Goal: Task Accomplishment & Management: Use online tool/utility

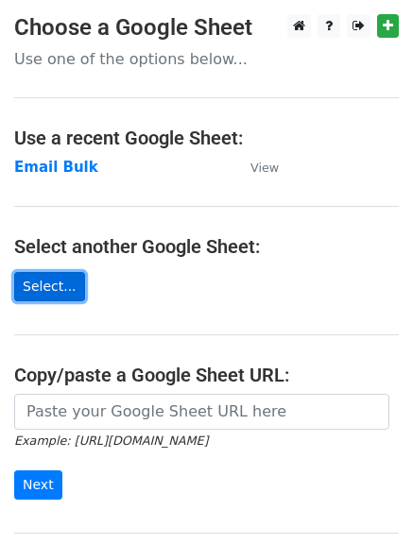
click at [47, 289] on link "Select..." at bounding box center [49, 286] width 71 height 29
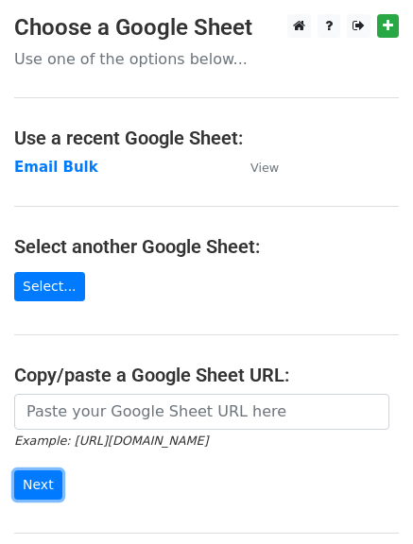
click at [38, 475] on input "Next" at bounding box center [38, 484] width 48 height 29
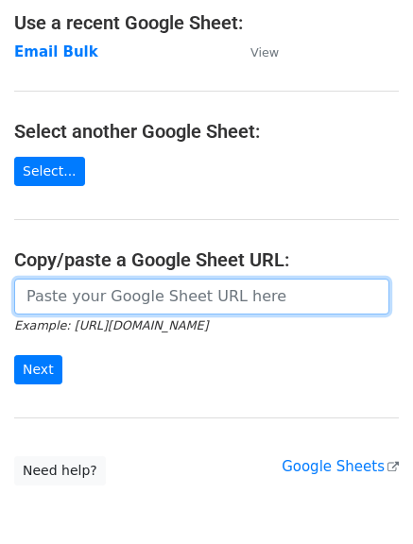
scroll to position [208, 0]
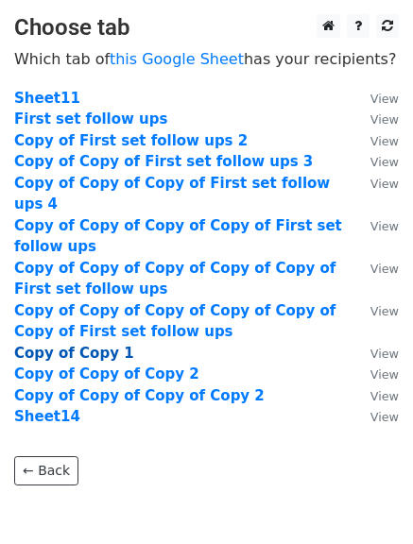
click at [106, 345] on strong "Copy of Copy 1" at bounding box center [74, 353] width 120 height 17
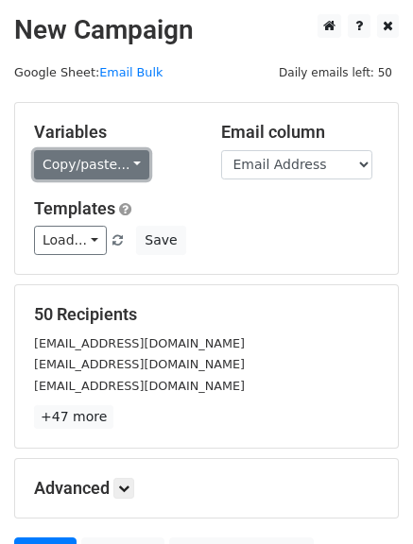
click at [111, 151] on link "Copy/paste..." at bounding box center [91, 164] width 115 height 29
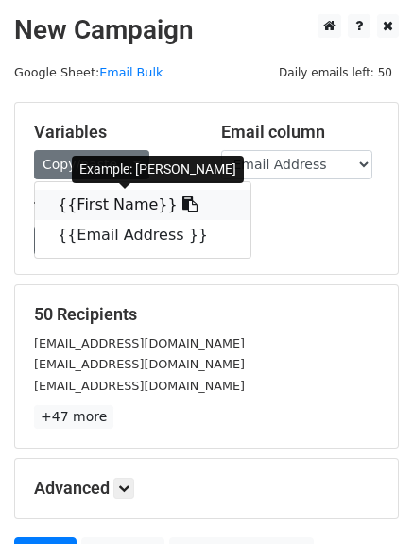
click at [129, 199] on link "{{First Name}}" at bounding box center [142, 205] width 215 height 30
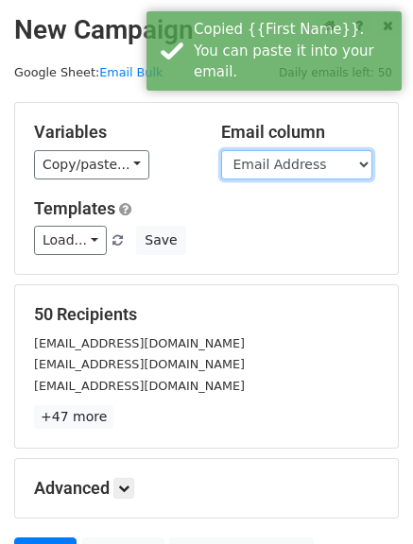
click at [356, 177] on select "First Name Email Address" at bounding box center [296, 164] width 151 height 29
click at [221, 150] on select "First Name Email Address" at bounding box center [296, 164] width 151 height 29
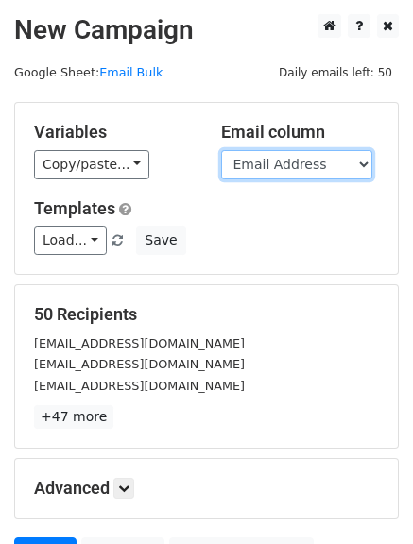
click at [346, 160] on select "First Name Email Address" at bounding box center [296, 164] width 151 height 29
click at [221, 150] on select "First Name Email Address" at bounding box center [296, 164] width 151 height 29
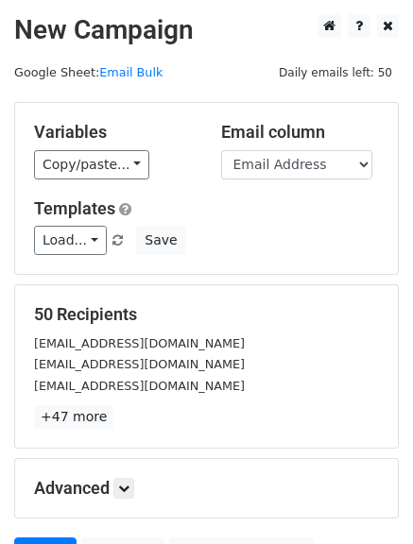
click at [83, 146] on div "Variables Copy/paste... {{First Name}} {{Email Address }}" at bounding box center [113, 151] width 187 height 58
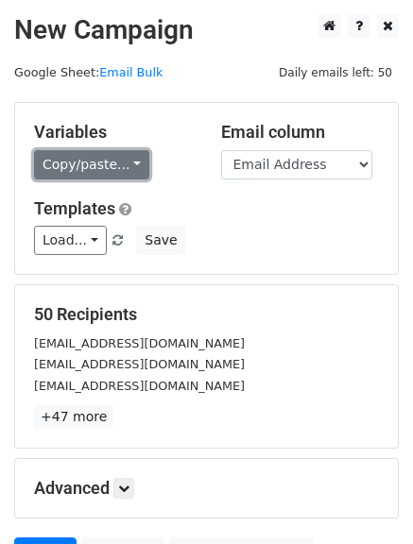
click at [98, 168] on link "Copy/paste..." at bounding box center [91, 164] width 115 height 29
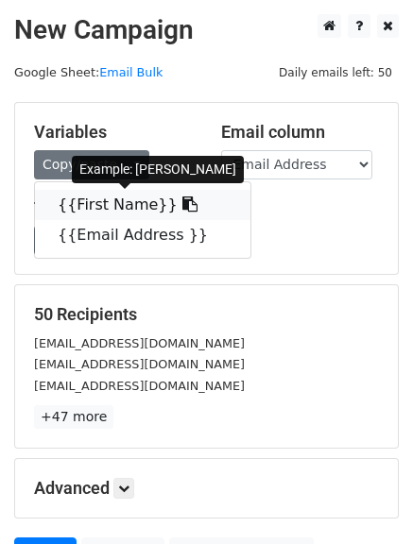
click at [126, 207] on link "{{First Name}}" at bounding box center [142, 205] width 215 height 30
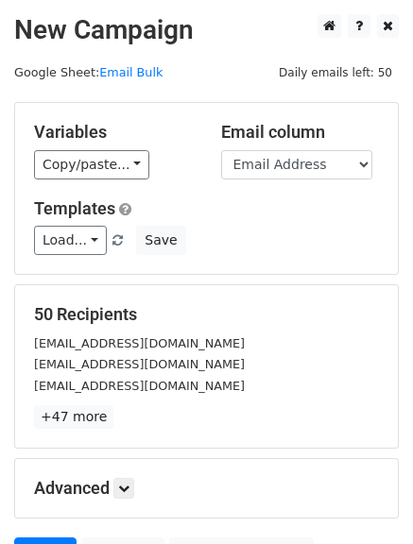
scroll to position [190, 0]
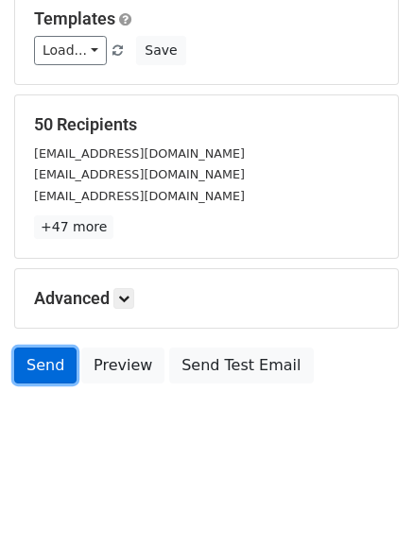
click at [30, 369] on link "Send" at bounding box center [45, 366] width 62 height 36
